Goal: Task Accomplishment & Management: Use online tool/utility

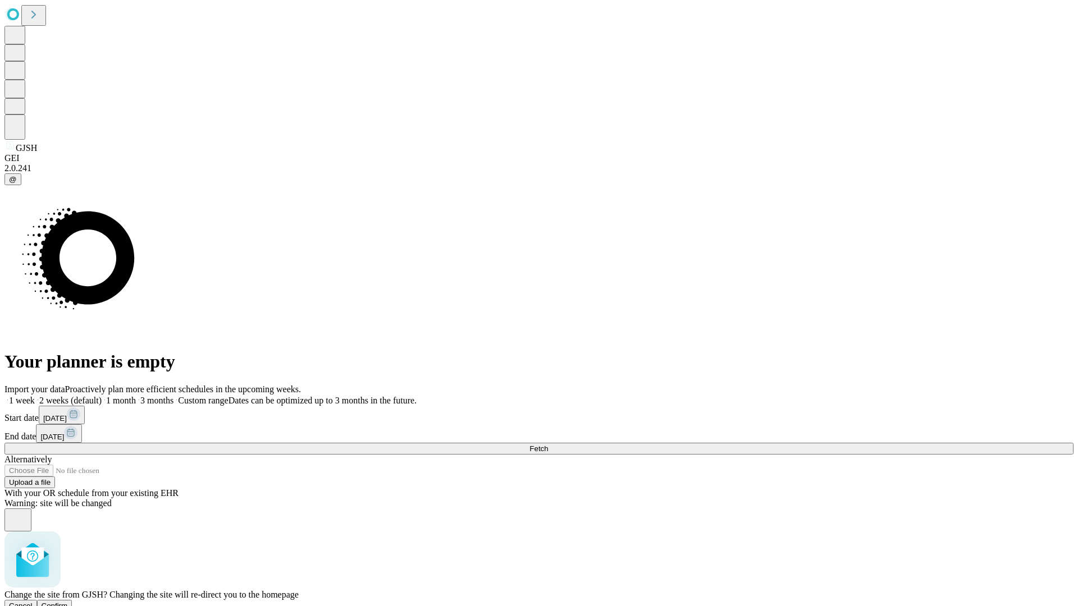
click at [68, 602] on span "Confirm" at bounding box center [55, 606] width 26 height 8
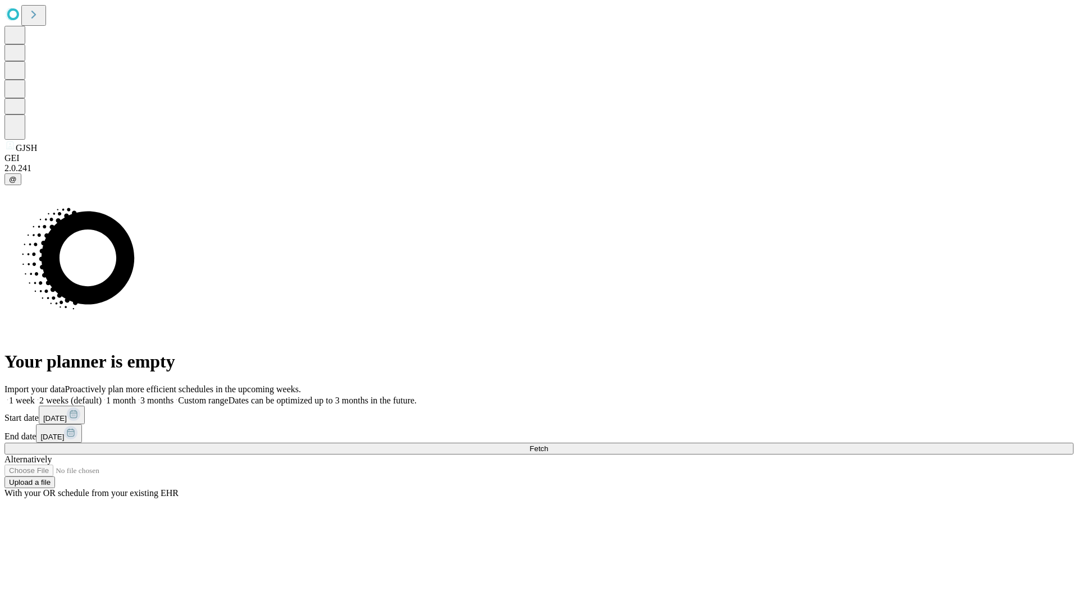
click at [35, 396] on label "1 week" at bounding box center [19, 401] width 30 height 10
click at [548, 445] on span "Fetch" at bounding box center [538, 449] width 19 height 8
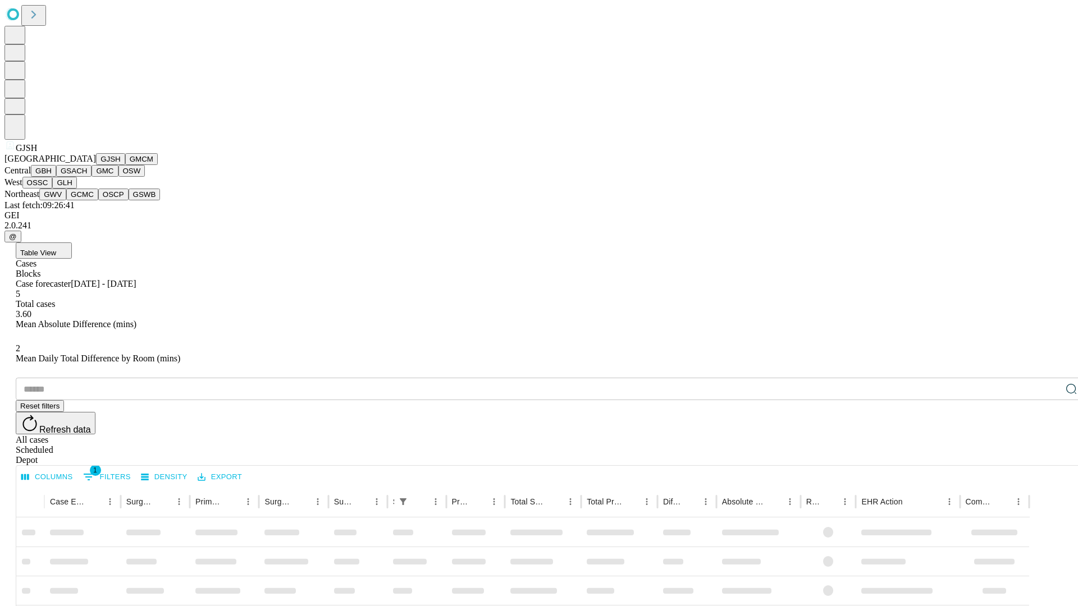
click at [125, 165] on button "GMCM" at bounding box center [141, 159] width 33 height 12
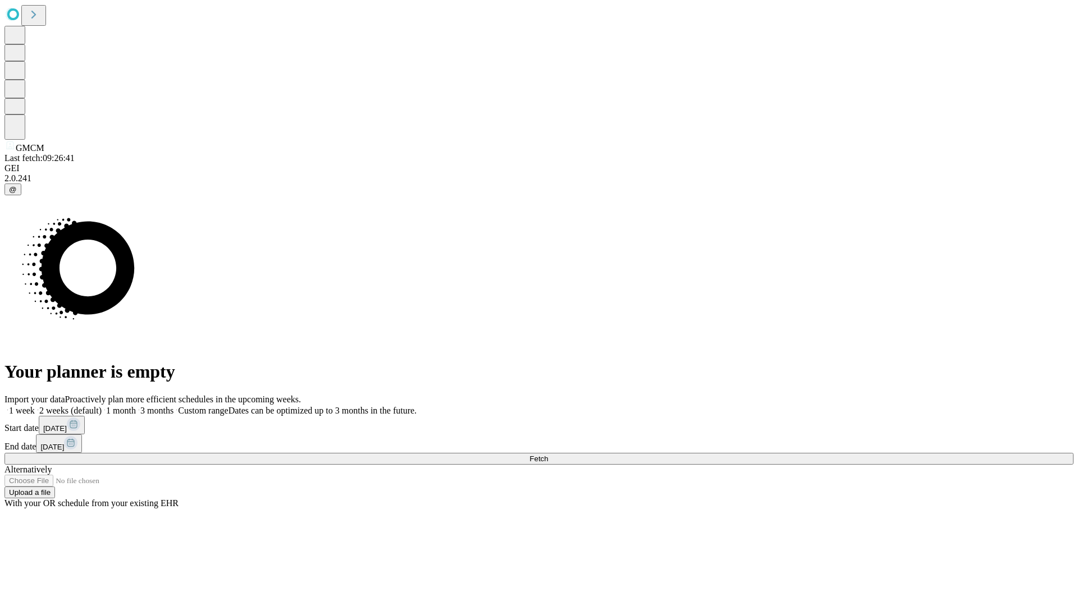
click at [35, 406] on label "1 week" at bounding box center [19, 411] width 30 height 10
click at [548, 455] on span "Fetch" at bounding box center [538, 459] width 19 height 8
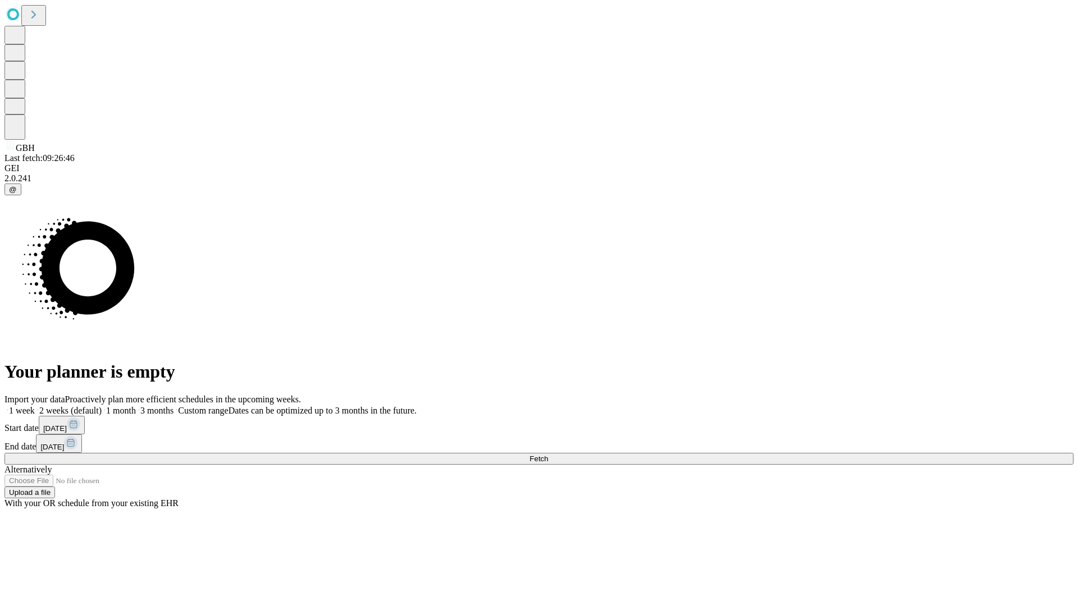
click at [35, 406] on label "1 week" at bounding box center [19, 411] width 30 height 10
click at [548, 455] on span "Fetch" at bounding box center [538, 459] width 19 height 8
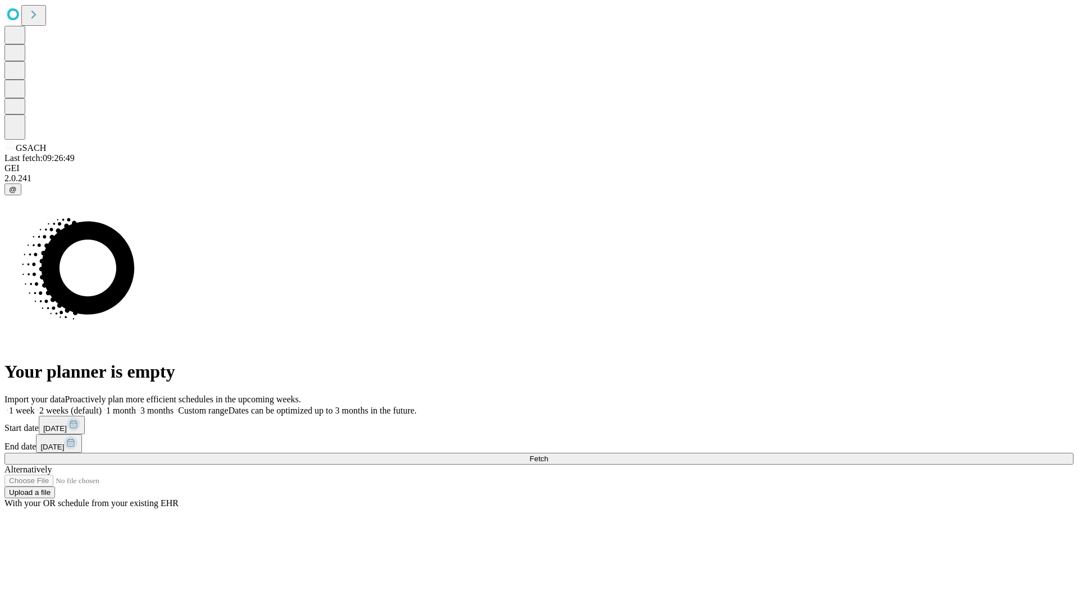
click at [548, 455] on span "Fetch" at bounding box center [538, 459] width 19 height 8
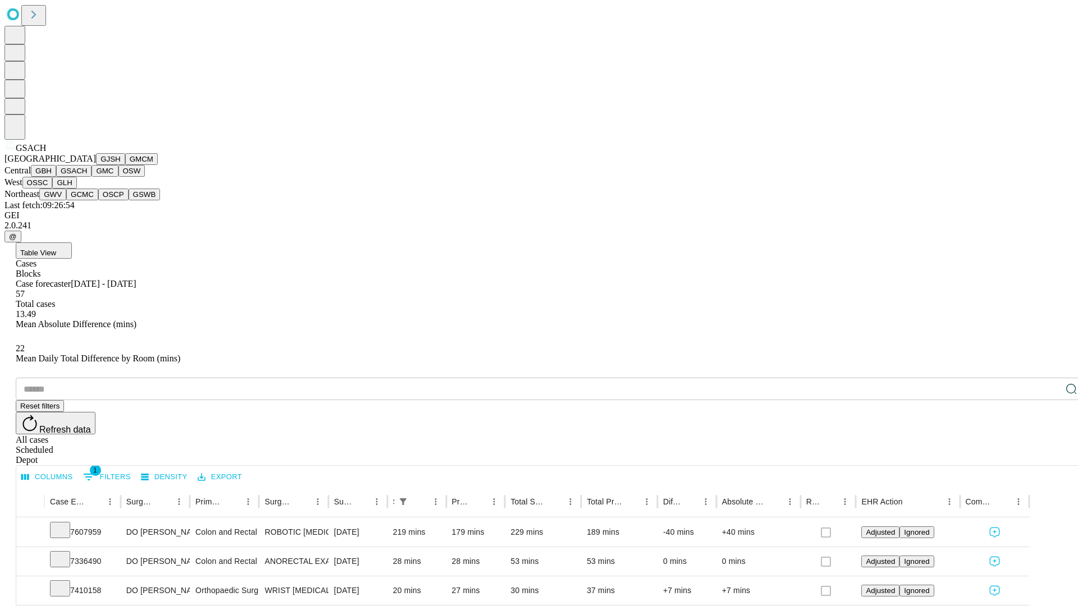
click at [92, 177] on button "GMC" at bounding box center [105, 171] width 26 height 12
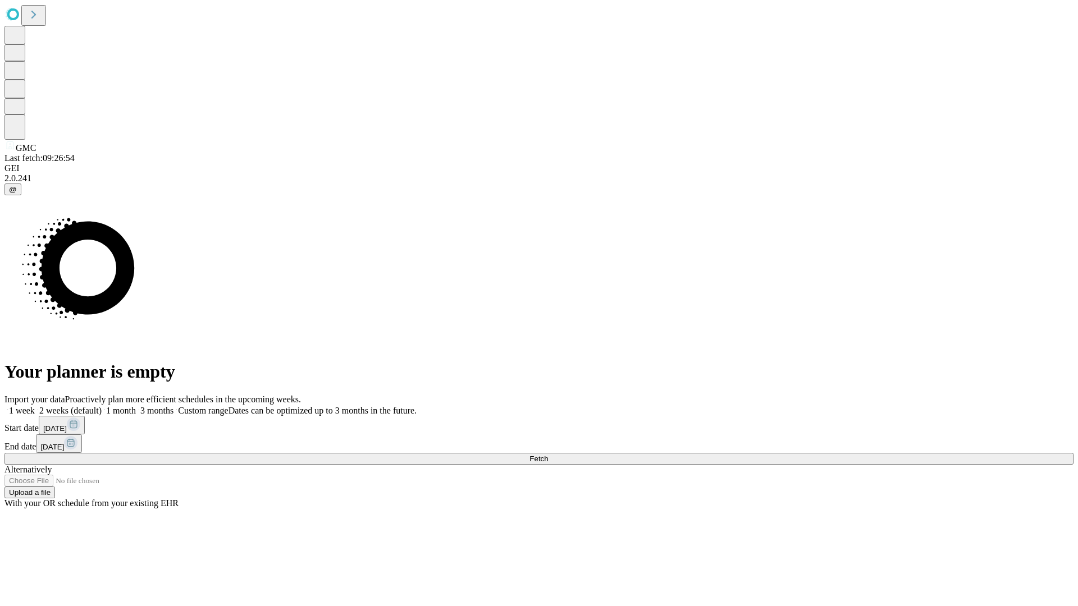
click at [35, 406] on label "1 week" at bounding box center [19, 411] width 30 height 10
click at [548, 455] on span "Fetch" at bounding box center [538, 459] width 19 height 8
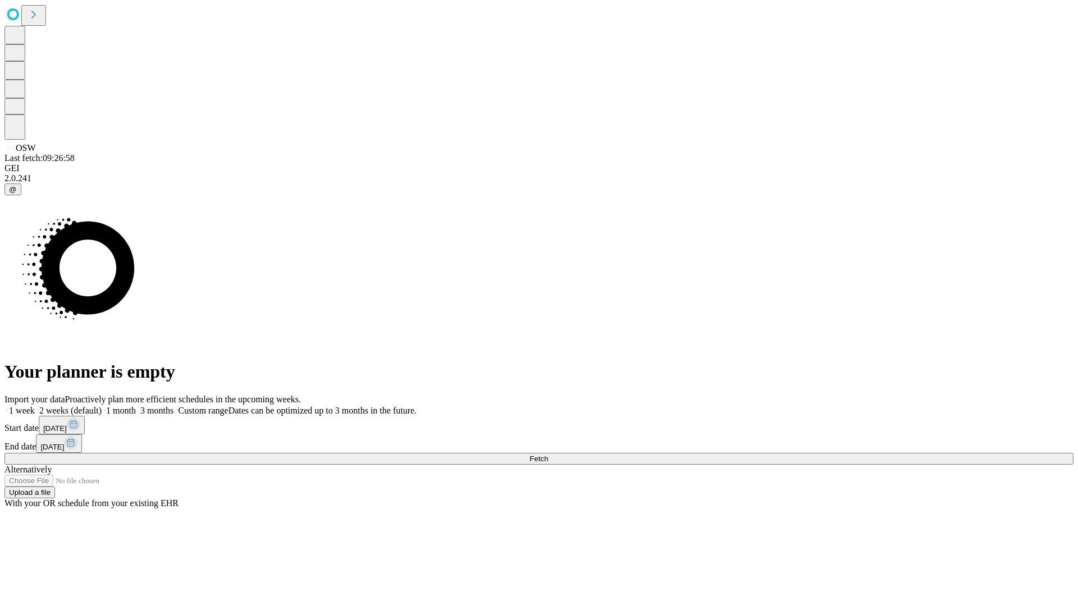
click at [35, 406] on label "1 week" at bounding box center [19, 411] width 30 height 10
click at [548, 455] on span "Fetch" at bounding box center [538, 459] width 19 height 8
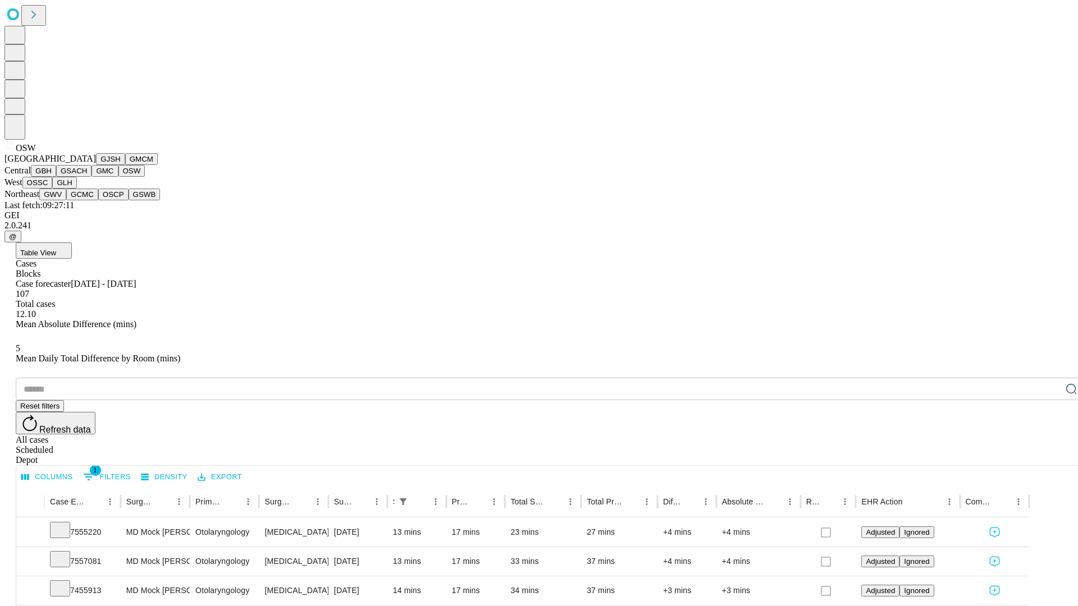
click at [53, 189] on button "OSSC" at bounding box center [37, 183] width 30 height 12
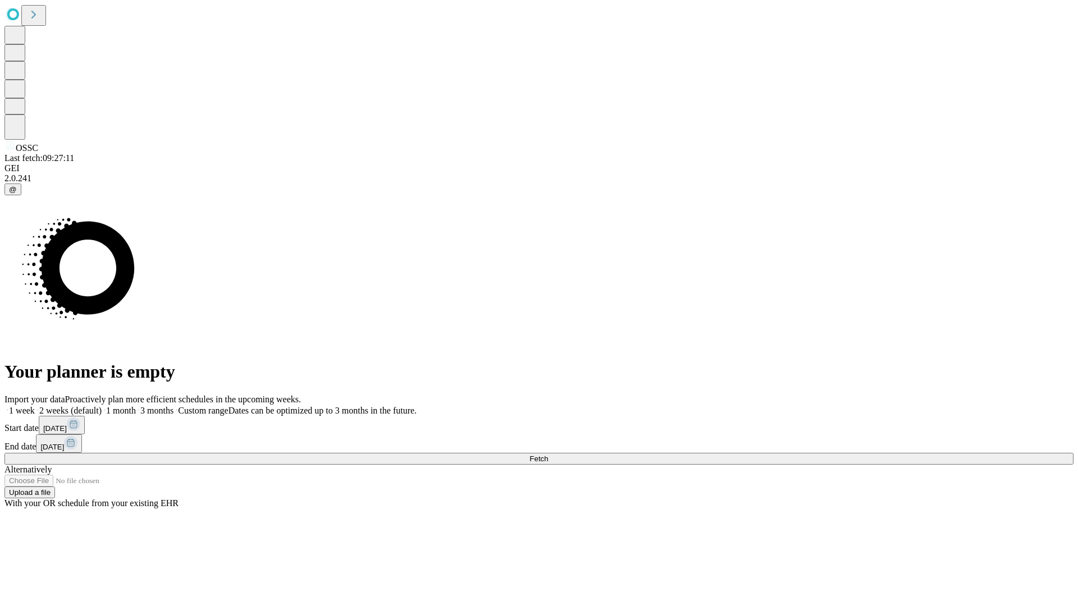
click at [35, 406] on label "1 week" at bounding box center [19, 411] width 30 height 10
click at [548, 455] on span "Fetch" at bounding box center [538, 459] width 19 height 8
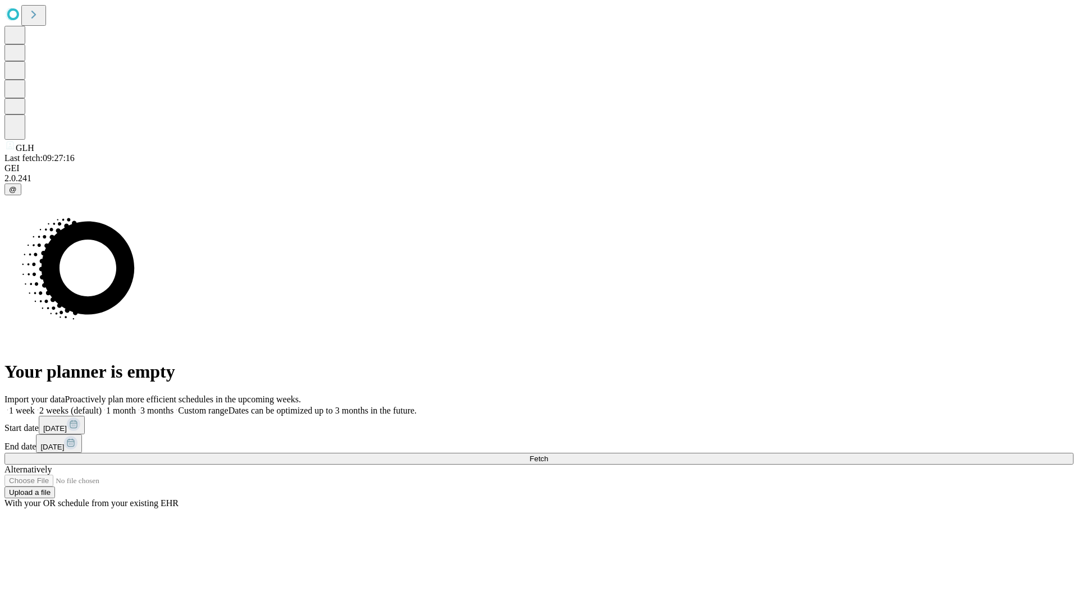
click at [548, 455] on span "Fetch" at bounding box center [538, 459] width 19 height 8
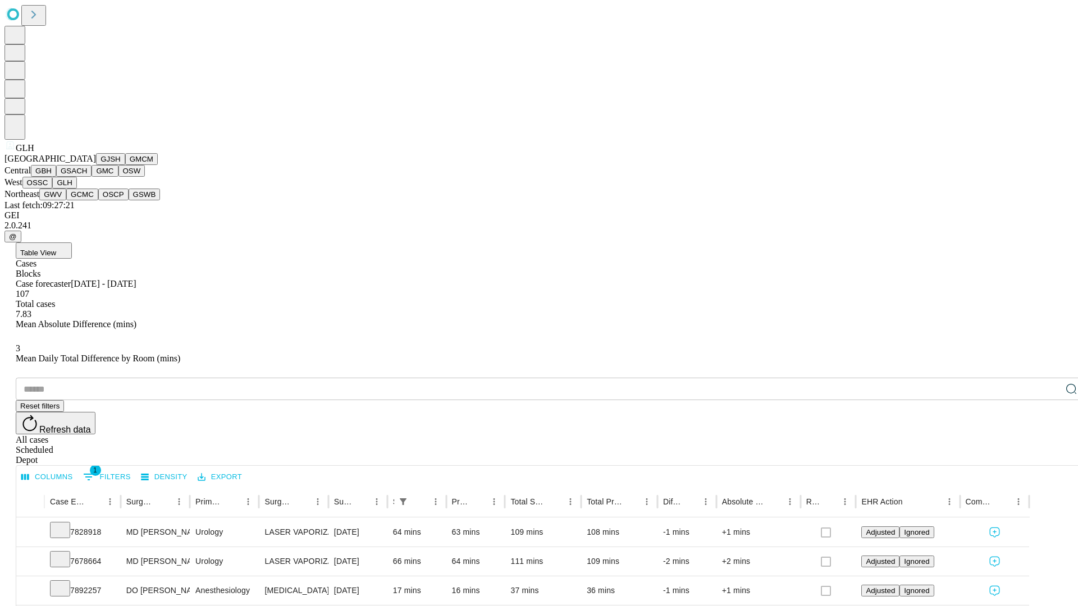
click at [66, 200] on button "GWV" at bounding box center [52, 195] width 27 height 12
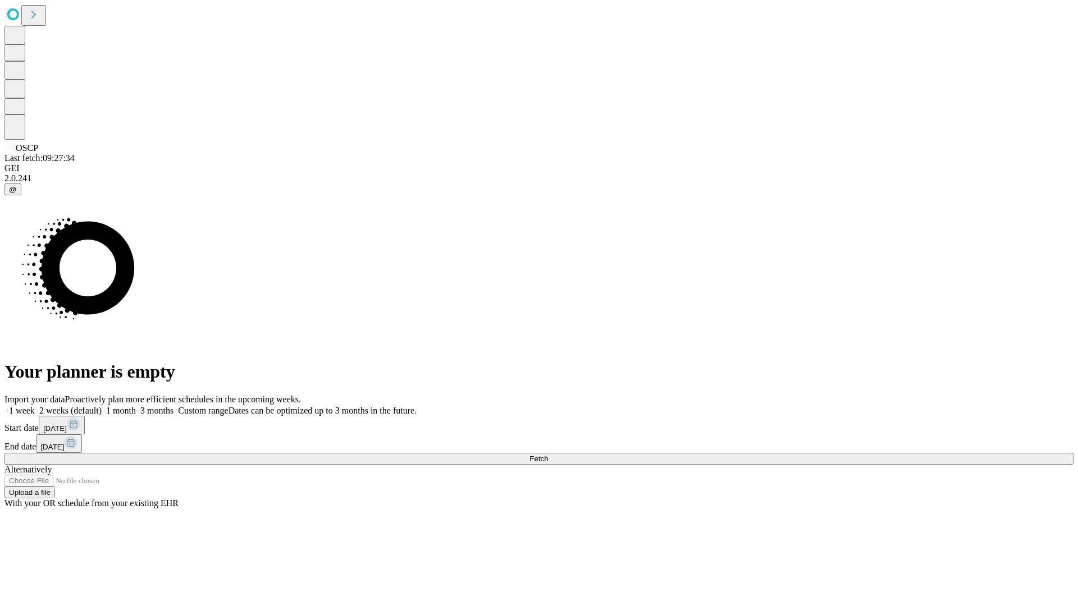
click at [35, 406] on label "1 week" at bounding box center [19, 411] width 30 height 10
click at [548, 455] on span "Fetch" at bounding box center [538, 459] width 19 height 8
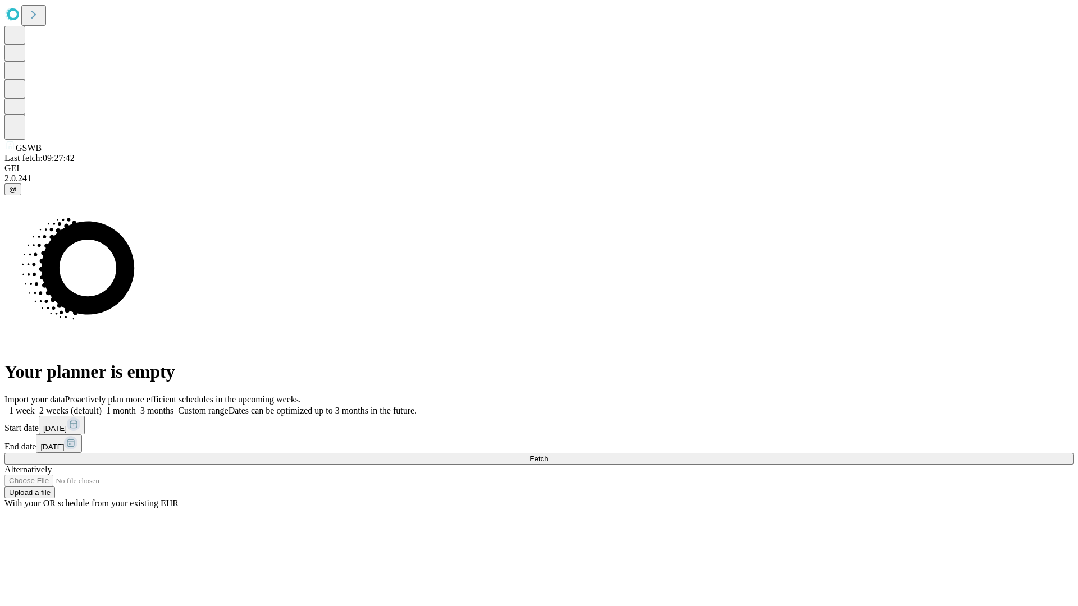
click at [35, 406] on label "1 week" at bounding box center [19, 411] width 30 height 10
click at [548, 455] on span "Fetch" at bounding box center [538, 459] width 19 height 8
